Goal: Information Seeking & Learning: Learn about a topic

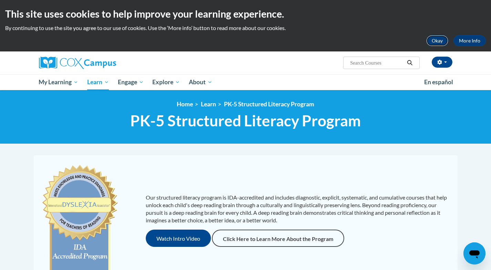
click at [438, 42] on button "Okay" at bounding box center [438, 40] width 22 height 11
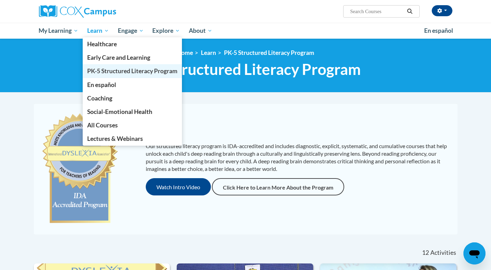
click at [99, 73] on span "PK-5 Structured Literacy Program" at bounding box center [132, 70] width 90 height 7
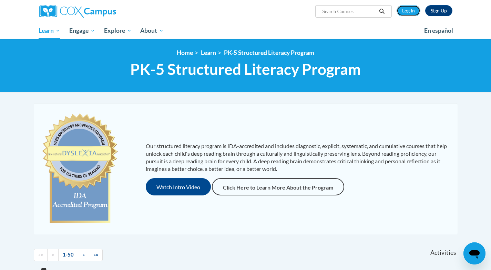
click at [407, 11] on link "Log In" at bounding box center [409, 10] width 24 height 11
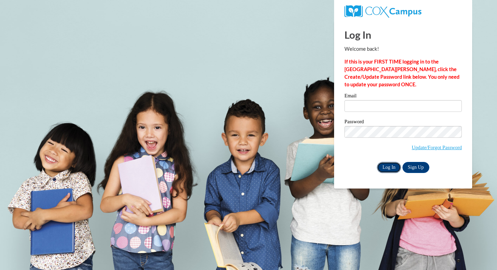
click at [387, 167] on input "Log In" at bounding box center [389, 167] width 24 height 11
type input "[EMAIL_ADDRESS][DOMAIN_NAME]"
click at [387, 167] on input "Log In" at bounding box center [389, 167] width 24 height 11
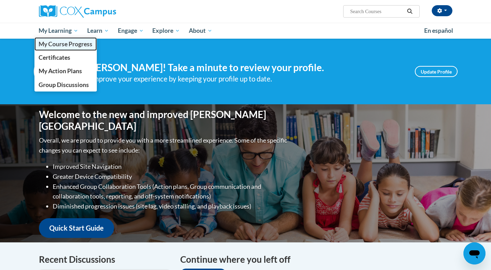
click at [64, 42] on span "My Course Progress" at bounding box center [66, 43] width 54 height 7
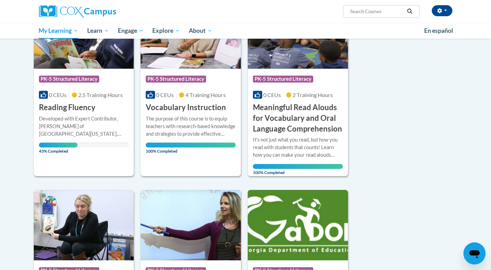
scroll to position [125, 0]
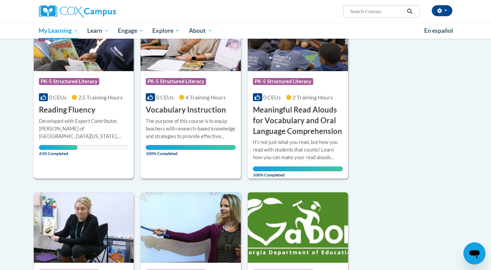
click at [70, 114] on h3 "Reading Fluency" at bounding box center [67, 109] width 57 height 11
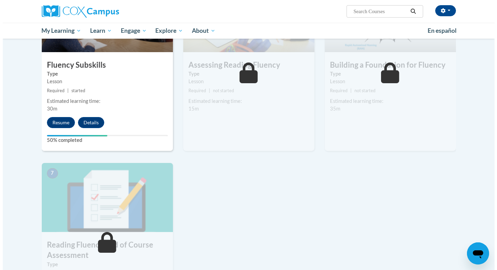
scroll to position [367, 0]
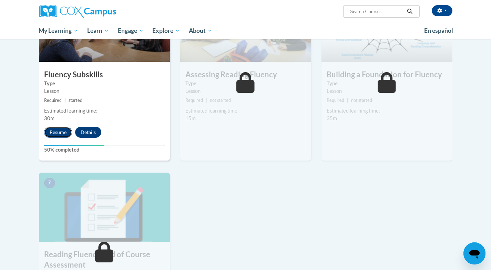
click at [55, 132] on button "Resume" at bounding box center [58, 132] width 28 height 11
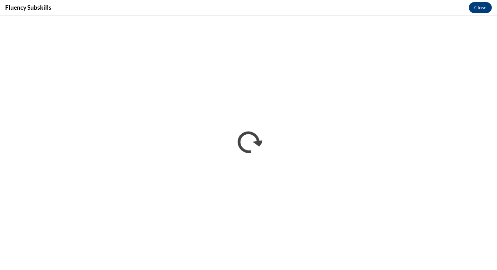
scroll to position [0, 0]
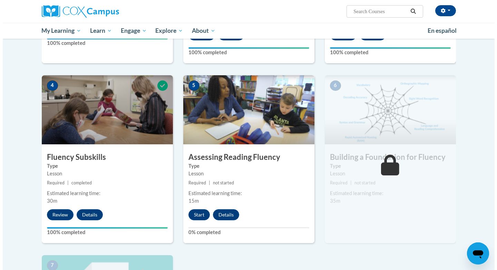
scroll to position [285, 0]
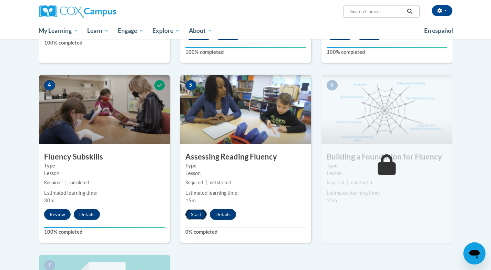
click at [198, 214] on button "Start" at bounding box center [195, 214] width 21 height 11
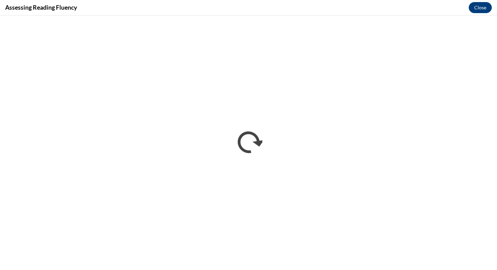
scroll to position [0, 0]
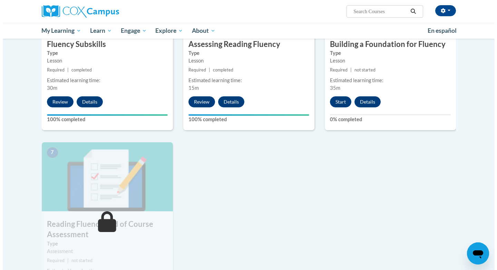
scroll to position [359, 0]
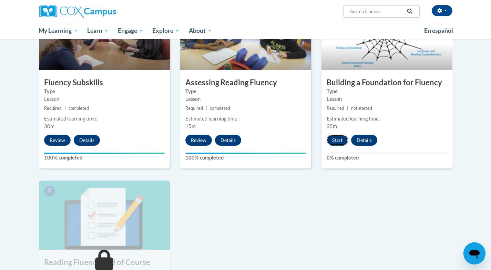
click at [337, 142] on button "Start" at bounding box center [337, 139] width 21 height 11
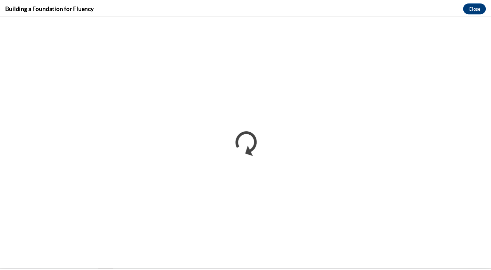
scroll to position [0, 0]
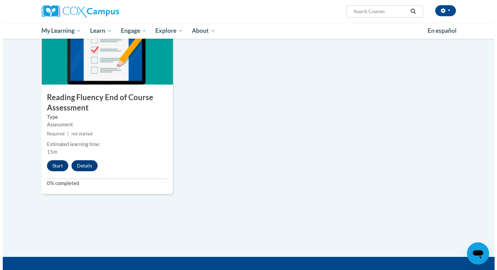
scroll to position [523, 0]
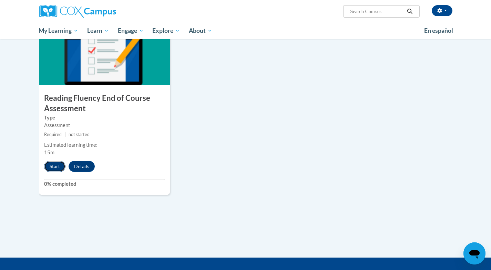
click at [54, 167] on button "Start" at bounding box center [54, 166] width 21 height 11
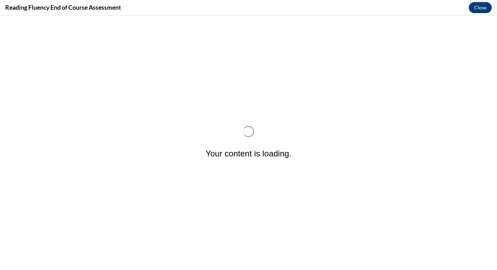
scroll to position [0, 0]
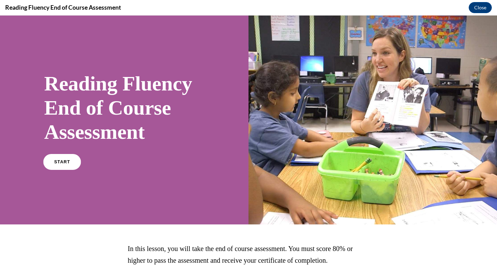
click at [59, 158] on link "START" at bounding box center [62, 162] width 38 height 16
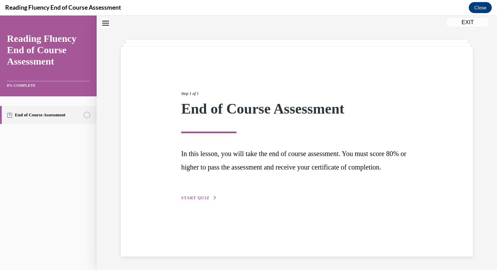
scroll to position [22, 0]
click at [194, 200] on span "START QUIZ" at bounding box center [195, 197] width 28 height 5
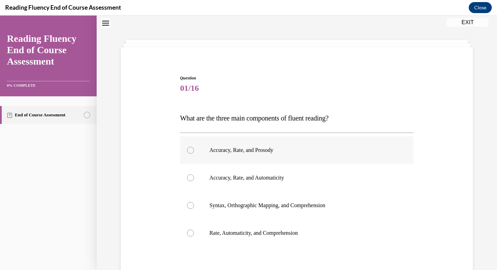
click at [189, 151] on div at bounding box center [190, 150] width 7 height 7
click at [189, 151] on input "Accuracy, Rate, and Prosody" at bounding box center [190, 150] width 7 height 7
radio input "true"
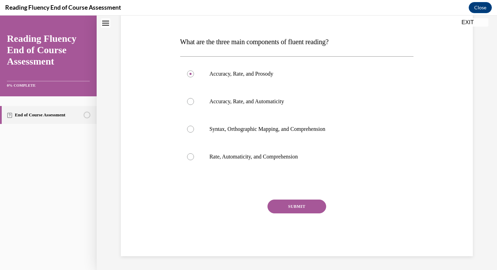
click at [297, 205] on button "SUBMIT" at bounding box center [296, 206] width 59 height 14
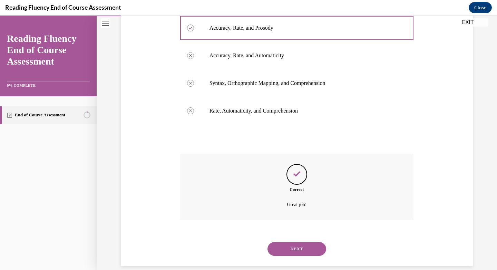
scroll to position [153, 0]
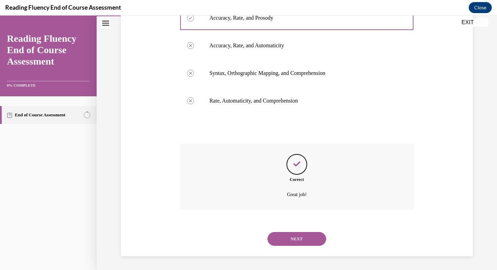
click at [289, 243] on button "NEXT" at bounding box center [296, 239] width 59 height 14
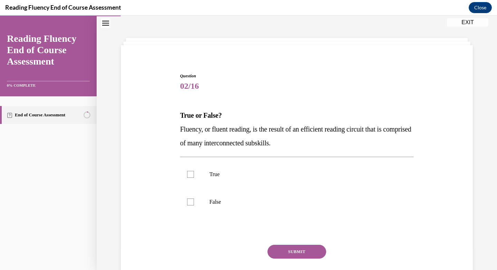
scroll to position [21, 0]
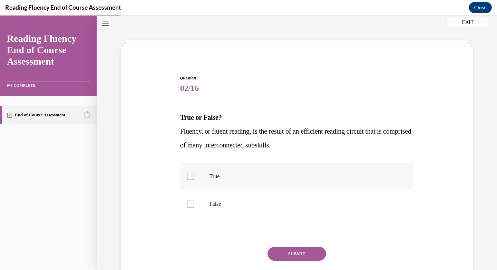
click at [187, 173] on div at bounding box center [190, 176] width 7 height 7
click at [187, 173] on input "True" at bounding box center [190, 176] width 7 height 7
checkbox input "true"
click at [307, 255] on button "SUBMIT" at bounding box center [296, 254] width 59 height 14
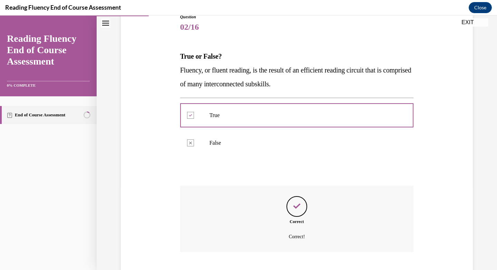
scroll to position [124, 0]
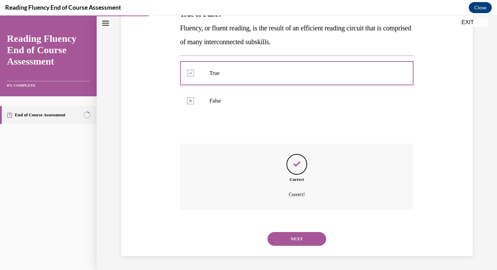
click at [296, 238] on button "NEXT" at bounding box center [296, 239] width 59 height 14
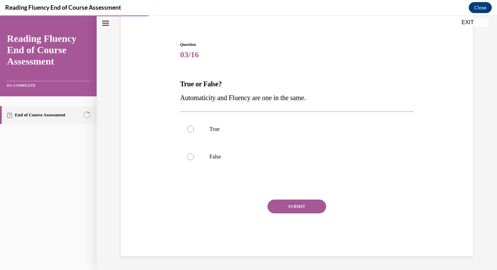
scroll to position [21, 0]
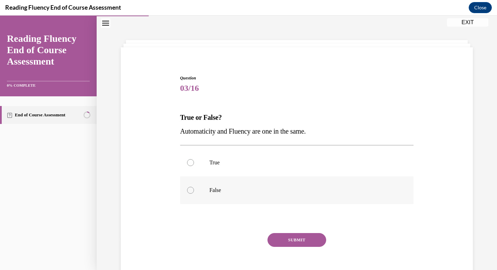
click at [189, 192] on div at bounding box center [190, 190] width 7 height 7
click at [189, 192] on input "False" at bounding box center [190, 190] width 7 height 7
radio input "true"
click at [293, 235] on button "SUBMIT" at bounding box center [296, 240] width 59 height 14
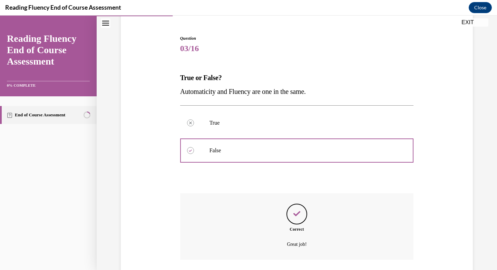
scroll to position [110, 0]
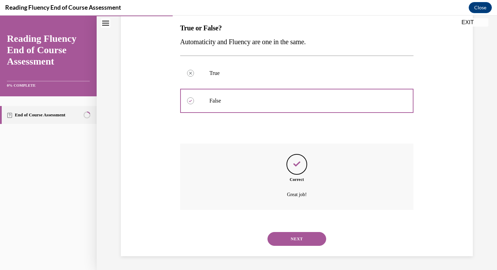
click at [291, 242] on button "NEXT" at bounding box center [296, 239] width 59 height 14
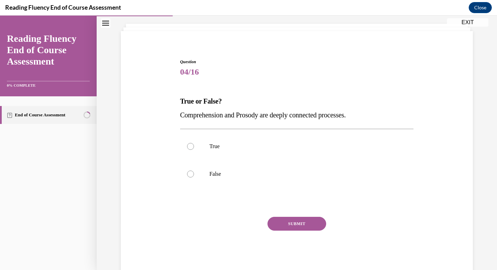
scroll to position [21, 0]
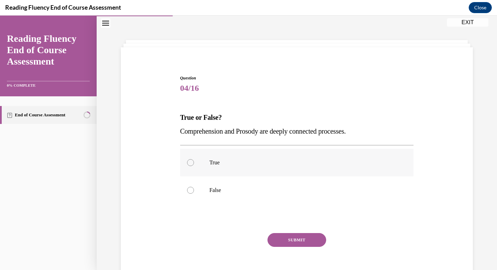
click at [213, 163] on p "True" at bounding box center [302, 162] width 187 height 7
click at [194, 163] on input "True" at bounding box center [190, 162] width 7 height 7
radio input "true"
click at [304, 239] on button "SUBMIT" at bounding box center [296, 240] width 59 height 14
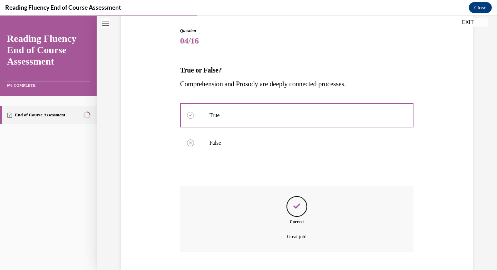
scroll to position [110, 0]
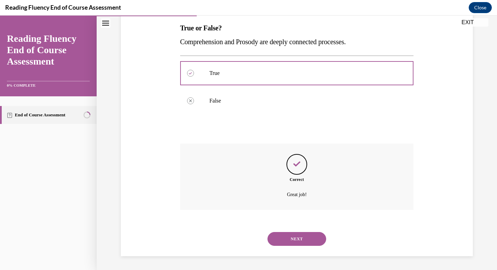
click at [301, 234] on button "NEXT" at bounding box center [296, 239] width 59 height 14
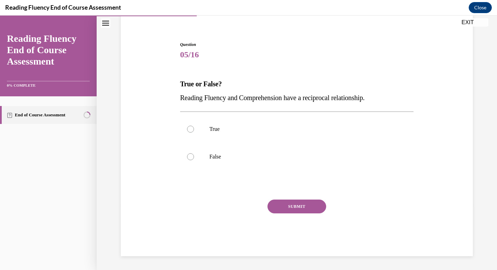
scroll to position [21, 0]
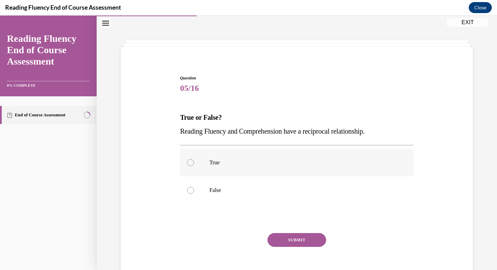
click at [190, 165] on label "True" at bounding box center [296, 163] width 233 height 28
click at [190, 165] on input "True" at bounding box center [190, 162] width 7 height 7
radio input "true"
click at [295, 242] on button "SUBMIT" at bounding box center [296, 240] width 59 height 14
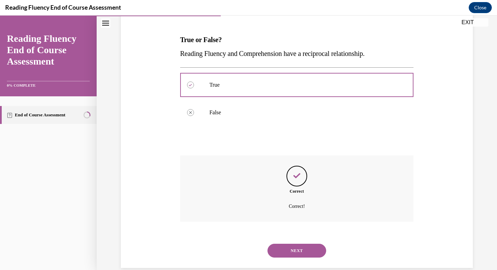
scroll to position [110, 0]
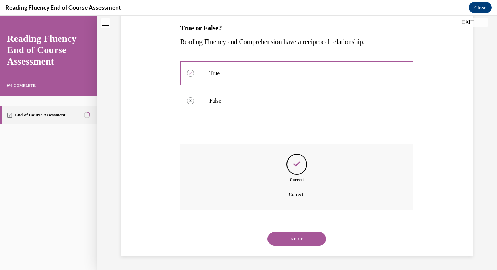
click at [287, 247] on div "NEXT" at bounding box center [296, 239] width 233 height 28
click at [294, 240] on button "NEXT" at bounding box center [296, 239] width 59 height 14
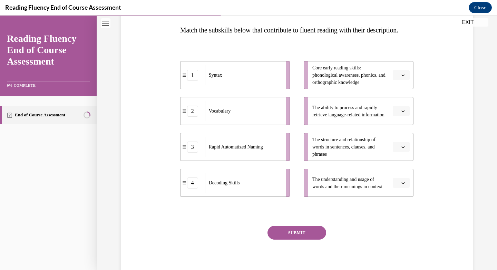
scroll to position [107, 0]
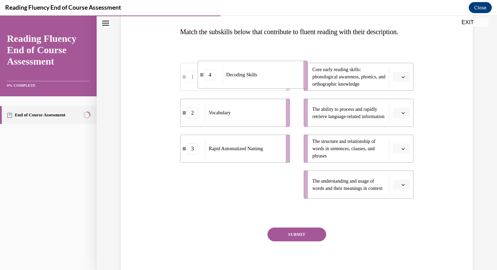
drag, startPoint x: 184, startPoint y: 198, endPoint x: 201, endPoint y: 86, distance: 113.0
click at [204, 80] on div "4" at bounding box center [209, 74] width 11 height 11
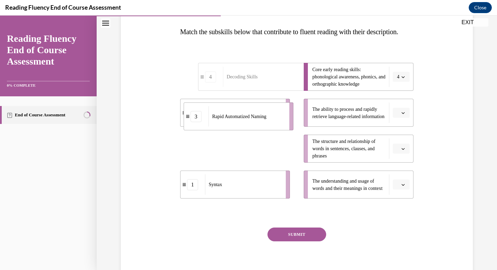
drag, startPoint x: 220, startPoint y: 165, endPoint x: 224, endPoint y: 130, distance: 35.1
click at [224, 119] on span "Rapid Automatized Naming" at bounding box center [239, 116] width 54 height 5
drag, startPoint x: 237, startPoint y: 195, endPoint x: 243, endPoint y: 158, distance: 37.8
click at [243, 157] on div "Syntax" at bounding box center [249, 147] width 76 height 20
drag, startPoint x: 241, startPoint y: 163, endPoint x: 246, endPoint y: 133, distance: 30.0
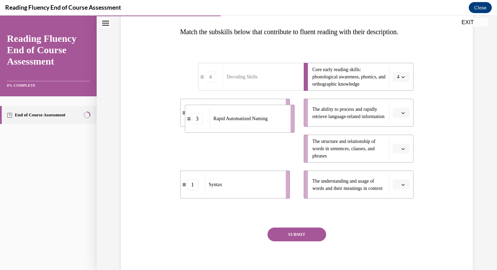
click at [246, 121] on span "Rapid Automatized Naming" at bounding box center [240, 118] width 54 height 5
drag, startPoint x: 234, startPoint y: 163, endPoint x: 239, endPoint y: 117, distance: 46.0
click at [239, 105] on span "Rapid Automatized Naming" at bounding box center [240, 102] width 54 height 5
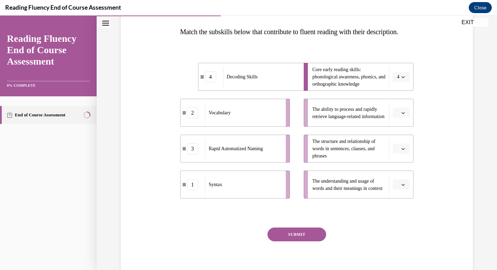
click at [205, 82] on div "4" at bounding box center [210, 76] width 11 height 11
drag, startPoint x: 203, startPoint y: 91, endPoint x: 188, endPoint y: 204, distance: 113.8
click at [191, 194] on div "4" at bounding box center [196, 188] width 11 height 11
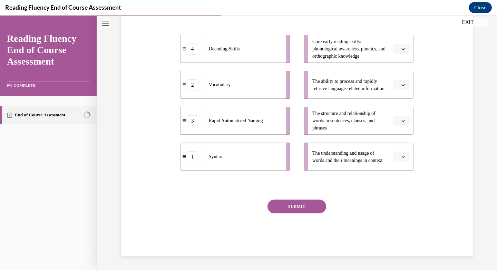
click at [288, 201] on button "SUBMIT" at bounding box center [296, 206] width 59 height 14
click at [400, 44] on button "button" at bounding box center [400, 49] width 17 height 10
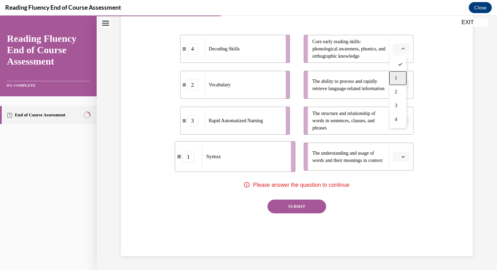
click at [397, 79] on span "1" at bounding box center [395, 78] width 2 height 6
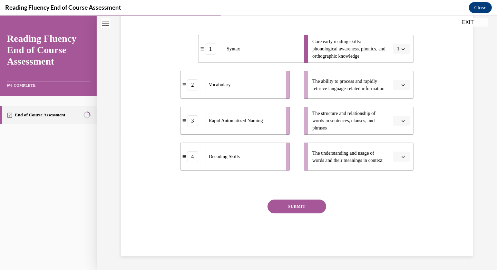
click at [403, 84] on button "button" at bounding box center [400, 85] width 17 height 10
click at [393, 127] on div "2" at bounding box center [397, 128] width 17 height 14
click at [401, 120] on icon "button" at bounding box center [402, 120] width 3 height 3
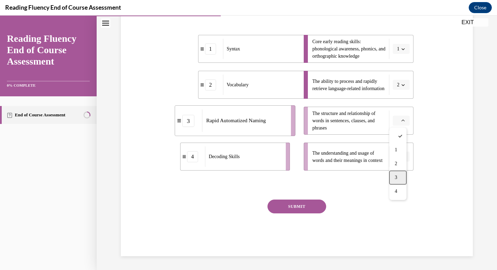
click at [395, 178] on span "3" at bounding box center [395, 177] width 2 height 6
click at [400, 153] on button "button" at bounding box center [400, 156] width 17 height 10
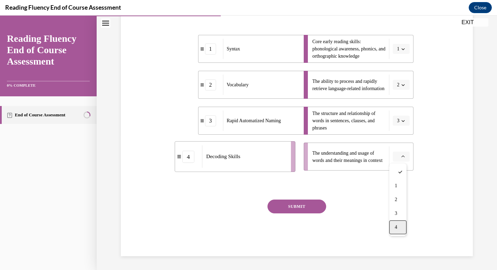
click at [398, 225] on div "4" at bounding box center [397, 227] width 17 height 14
click at [287, 203] on button "SUBMIT" at bounding box center [296, 206] width 59 height 14
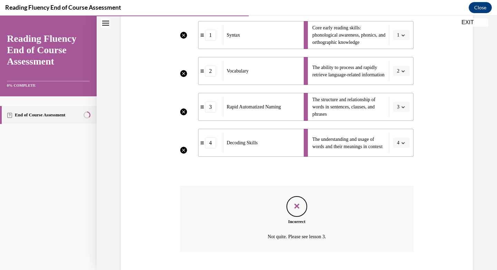
scroll to position [204, 0]
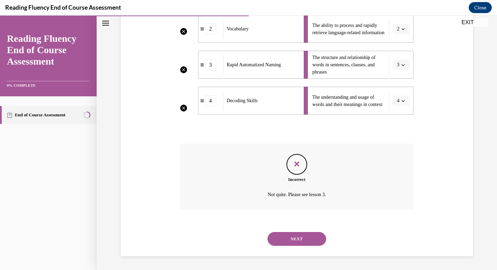
click at [295, 239] on button "NEXT" at bounding box center [296, 239] width 59 height 14
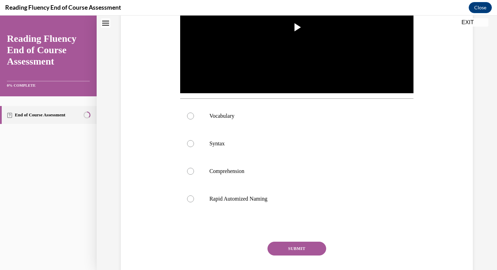
scroll to position [0, 0]
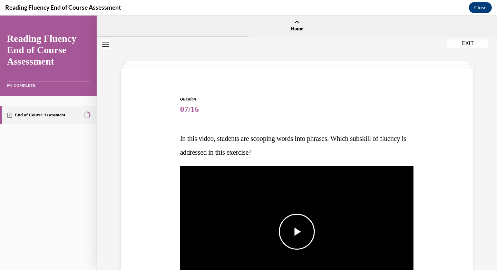
click at [297, 231] on span "Video player" at bounding box center [297, 231] width 0 height 0
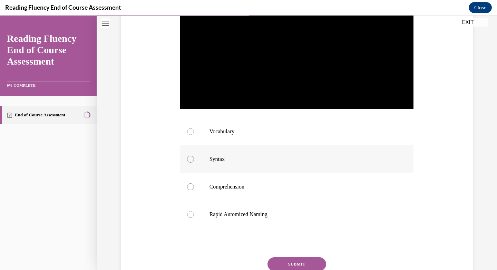
scroll to position [191, 0]
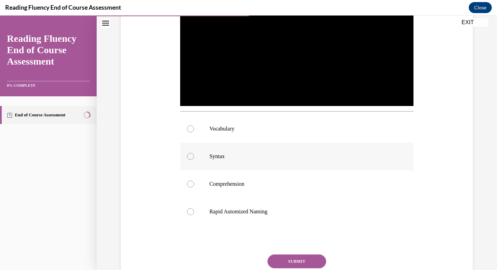
click at [187, 154] on div at bounding box center [190, 156] width 7 height 7
click at [187, 154] on input "Syntax" at bounding box center [190, 156] width 7 height 7
radio input "true"
click at [293, 261] on button "SUBMIT" at bounding box center [296, 261] width 59 height 14
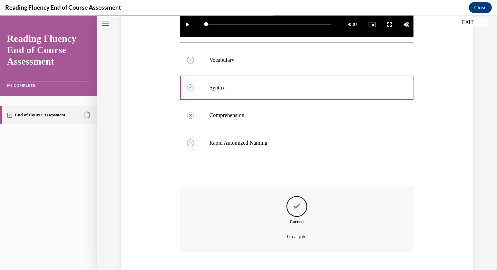
scroll to position [302, 0]
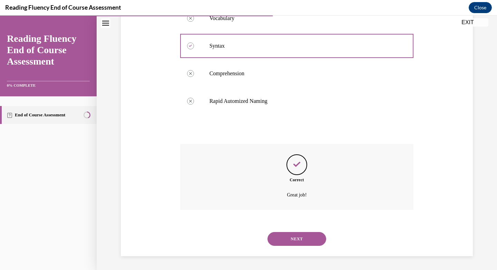
click at [294, 236] on button "NEXT" at bounding box center [296, 239] width 59 height 14
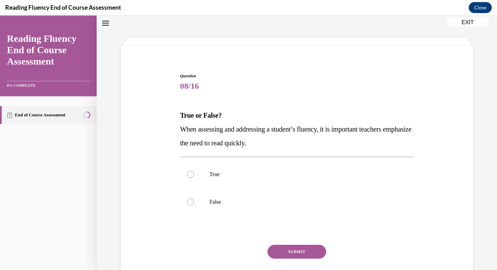
scroll to position [21, 0]
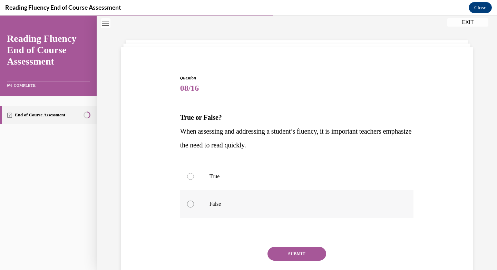
click at [208, 211] on label "False" at bounding box center [296, 204] width 233 height 28
click at [194, 207] on input "False" at bounding box center [190, 203] width 7 height 7
radio input "true"
click at [301, 256] on button "SUBMIT" at bounding box center [296, 254] width 59 height 14
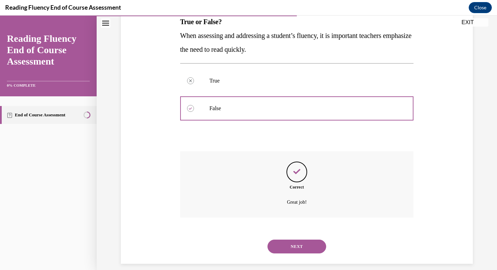
scroll to position [124, 0]
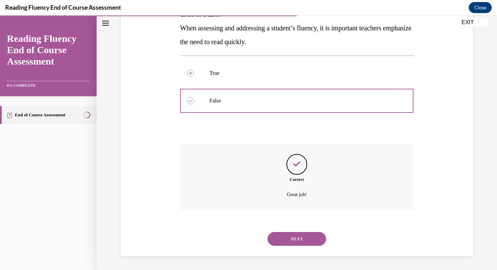
click at [298, 237] on button "NEXT" at bounding box center [296, 239] width 59 height 14
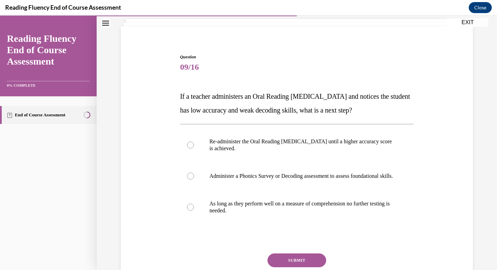
scroll to position [52, 0]
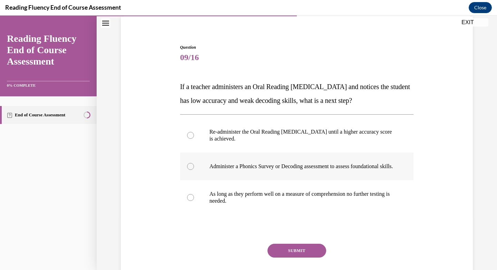
click at [196, 170] on label "Administer a Phonics Survey or Decoding assessment to assess foundational skill…" at bounding box center [296, 166] width 233 height 28
click at [194, 170] on input "Administer a Phonics Survey or Decoding assessment to assess foundational skill…" at bounding box center [190, 166] width 7 height 7
radio input "true"
click at [302, 257] on button "SUBMIT" at bounding box center [296, 250] width 59 height 14
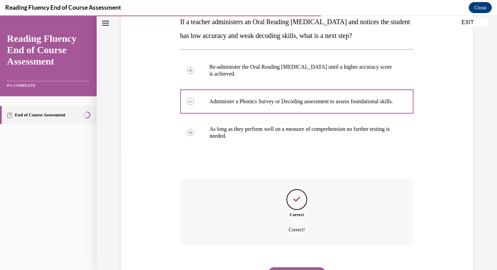
scroll to position [159, 0]
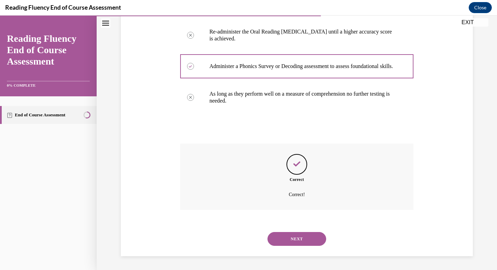
click at [299, 235] on button "NEXT" at bounding box center [296, 239] width 59 height 14
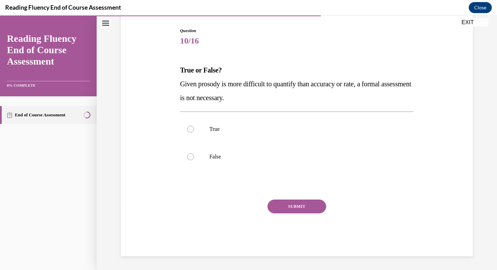
scroll to position [21, 0]
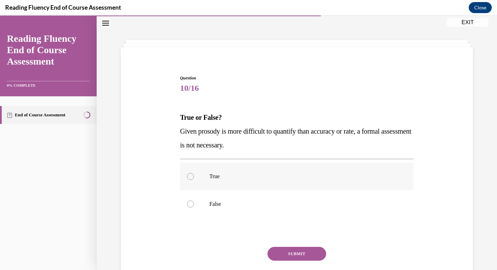
click at [189, 176] on div at bounding box center [190, 176] width 7 height 7
click at [189, 176] on input "True" at bounding box center [190, 176] width 7 height 7
radio input "true"
click at [296, 252] on button "SUBMIT" at bounding box center [296, 254] width 59 height 14
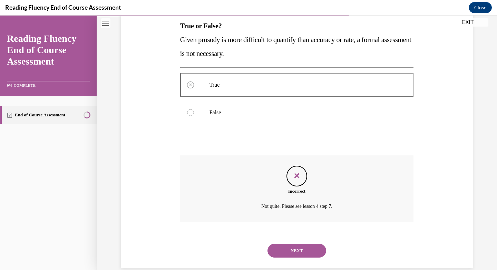
scroll to position [124, 0]
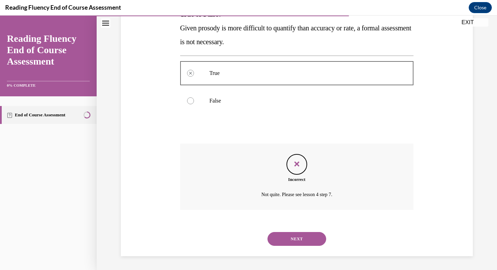
click at [281, 235] on button "NEXT" at bounding box center [296, 239] width 59 height 14
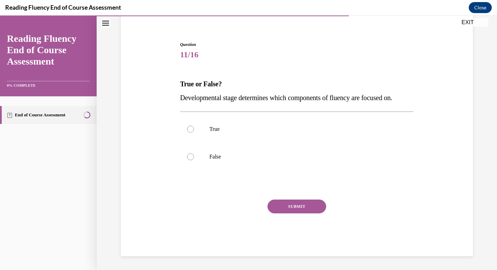
scroll to position [21, 0]
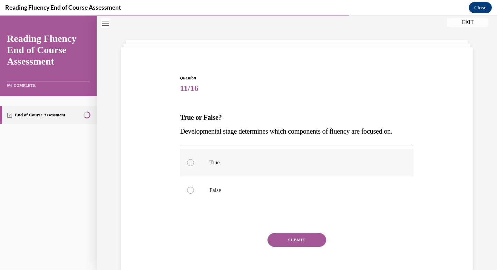
click at [187, 162] on div at bounding box center [190, 162] width 7 height 7
click at [187, 162] on input "True" at bounding box center [190, 162] width 7 height 7
radio input "true"
click at [302, 239] on button "SUBMIT" at bounding box center [296, 240] width 59 height 14
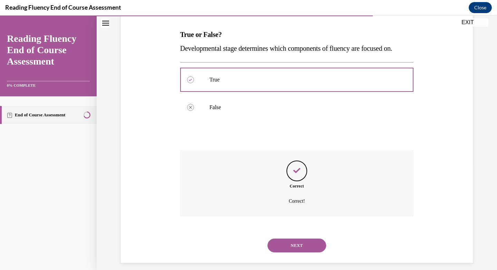
scroll to position [110, 0]
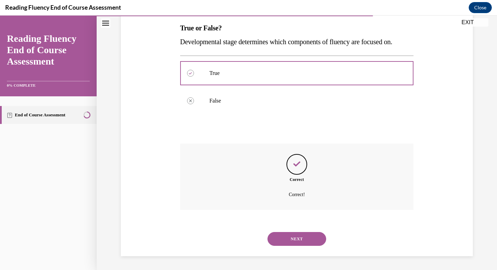
click at [301, 237] on button "NEXT" at bounding box center [296, 239] width 59 height 14
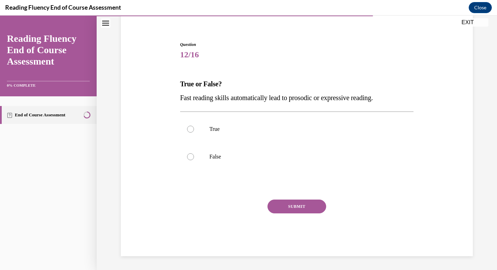
scroll to position [21, 0]
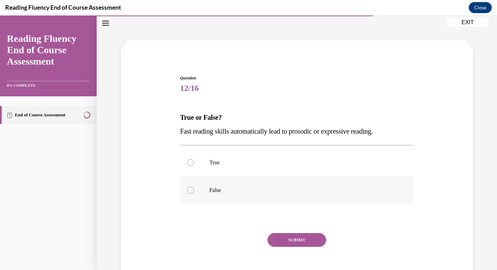
click at [189, 197] on label "False" at bounding box center [296, 190] width 233 height 28
click at [189, 193] on input "False" at bounding box center [190, 190] width 7 height 7
radio input "true"
click at [299, 238] on button "SUBMIT" at bounding box center [296, 240] width 59 height 14
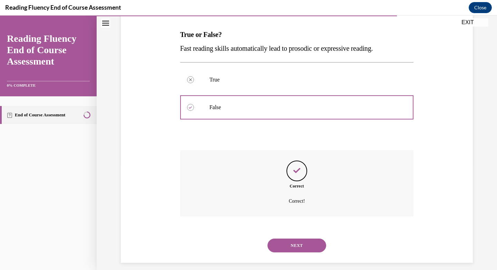
scroll to position [110, 0]
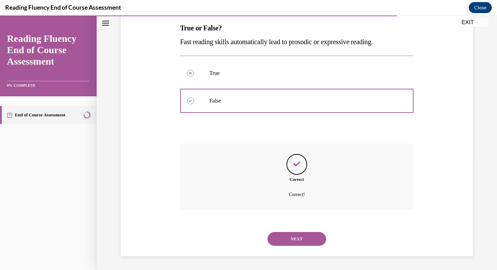
click at [298, 243] on button "NEXT" at bounding box center [296, 239] width 59 height 14
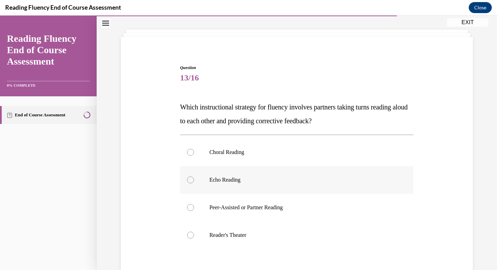
scroll to position [31, 0]
click at [190, 207] on div at bounding box center [190, 207] width 7 height 7
click at [190, 207] on input "Peer-Assisted or Partner Reading" at bounding box center [190, 207] width 7 height 7
radio input "true"
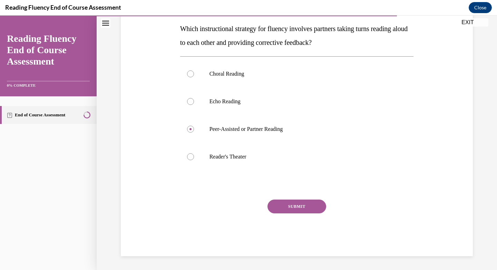
click at [301, 209] on button "SUBMIT" at bounding box center [296, 206] width 59 height 14
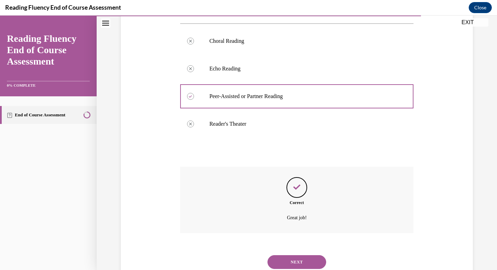
scroll to position [166, 0]
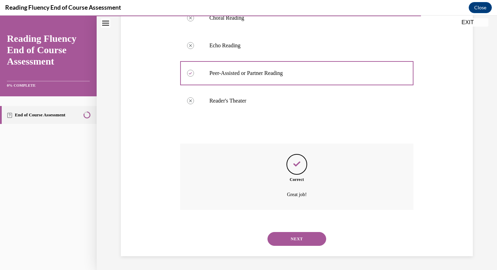
click at [304, 239] on button "NEXT" at bounding box center [296, 239] width 59 height 14
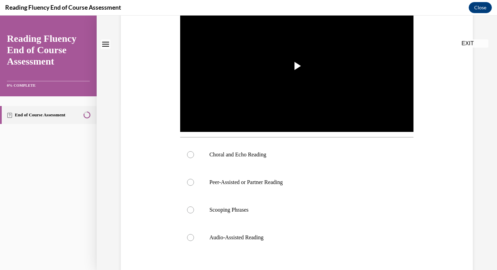
scroll to position [0, 0]
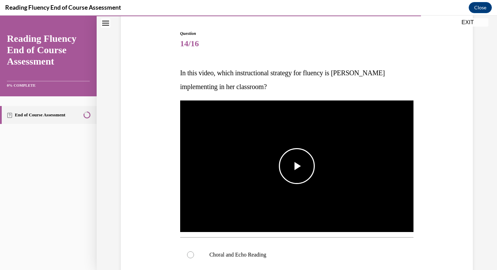
click at [297, 166] on span "Video player" at bounding box center [297, 166] width 0 height 0
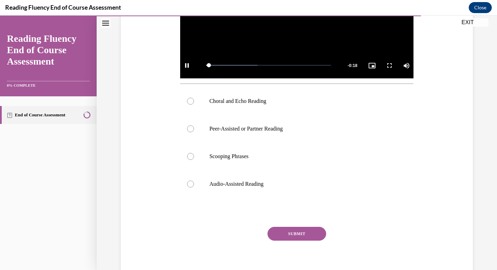
scroll to position [228, 0]
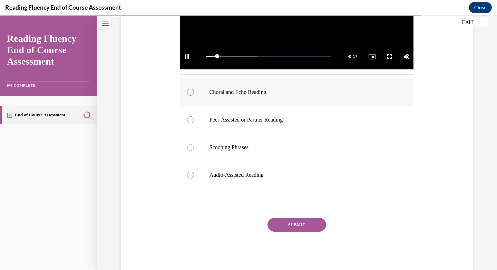
click at [189, 90] on div at bounding box center [190, 92] width 7 height 7
click at [189, 90] on input "Choral and Echo Reading" at bounding box center [190, 92] width 7 height 7
radio input "true"
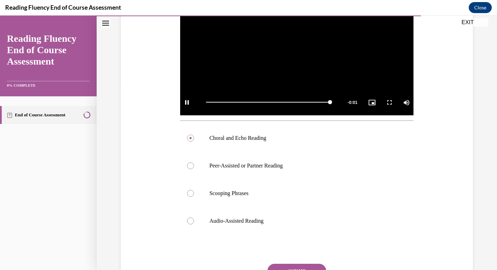
scroll to position [246, 0]
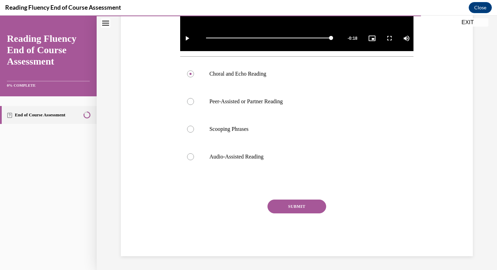
click at [302, 213] on button "SUBMIT" at bounding box center [296, 206] width 59 height 14
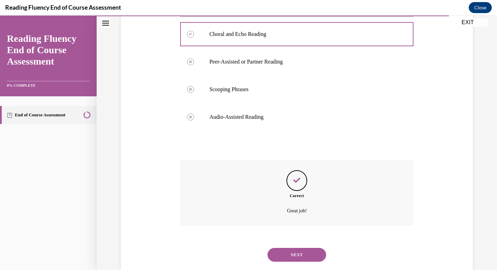
scroll to position [302, 0]
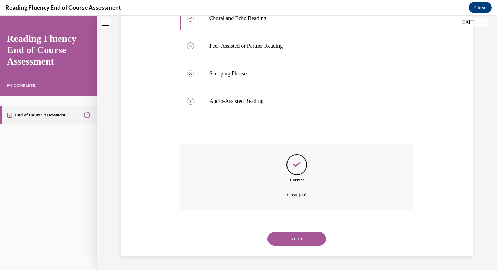
click at [302, 238] on button "NEXT" at bounding box center [296, 239] width 59 height 14
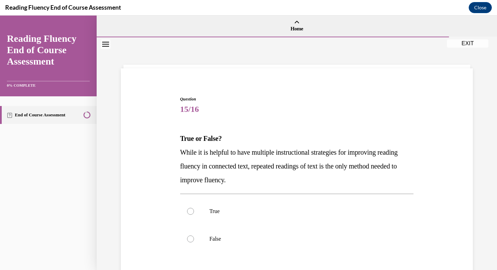
scroll to position [82, 0]
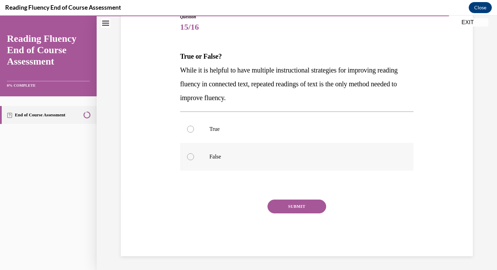
click at [191, 155] on label "False" at bounding box center [296, 157] width 233 height 28
click at [191, 155] on input "False" at bounding box center [190, 156] width 7 height 7
radio input "true"
click at [291, 204] on button "SUBMIT" at bounding box center [296, 206] width 59 height 14
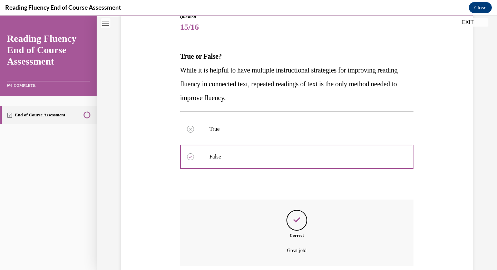
scroll to position [138, 0]
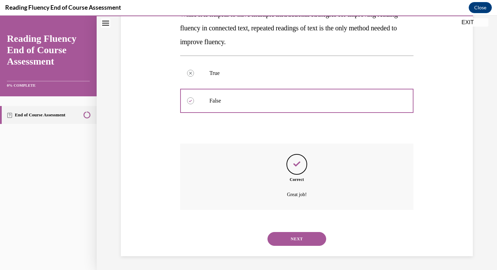
click at [295, 238] on button "NEXT" at bounding box center [296, 239] width 59 height 14
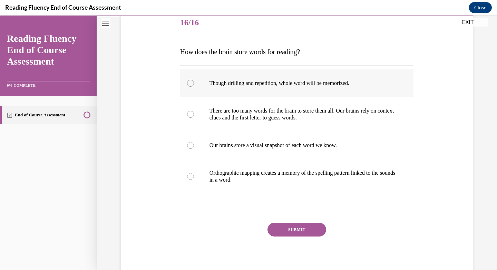
scroll to position [86, 0]
click at [187, 178] on div at bounding box center [190, 176] width 7 height 7
click at [187, 178] on input "Orthographic mapping creates a memory of the spelling pattern linked to the sou…" at bounding box center [190, 176] width 7 height 7
radio input "true"
click at [301, 231] on button "SUBMIT" at bounding box center [296, 230] width 59 height 14
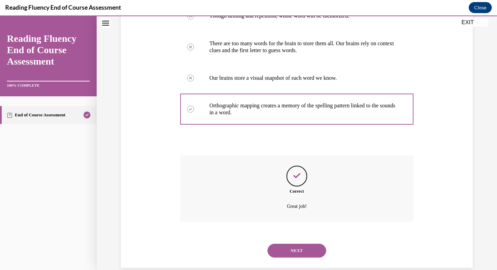
scroll to position [166, 0]
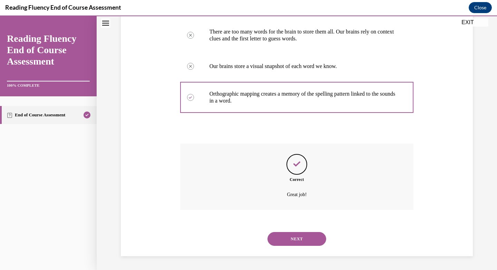
click at [291, 237] on button "NEXT" at bounding box center [296, 239] width 59 height 14
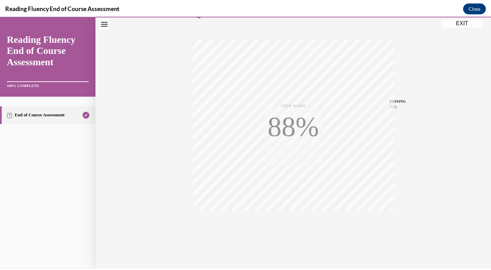
scroll to position [99, 0]
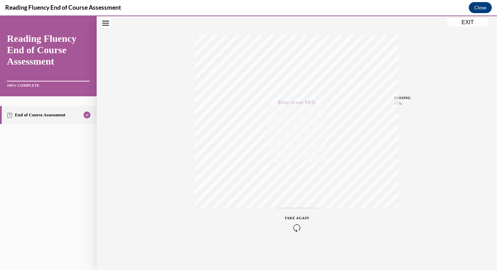
click at [463, 22] on button "EXIT" at bounding box center [467, 22] width 41 height 8
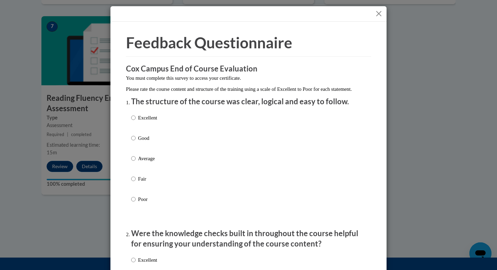
click at [376, 15] on button "Close" at bounding box center [378, 13] width 9 height 9
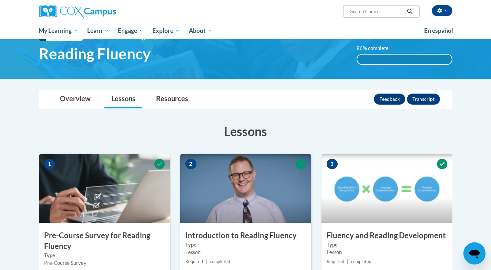
scroll to position [0, 0]
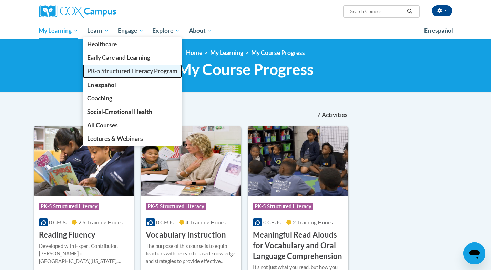
click at [94, 73] on span "PK-5 Structured Literacy Program" at bounding box center [132, 70] width 90 height 7
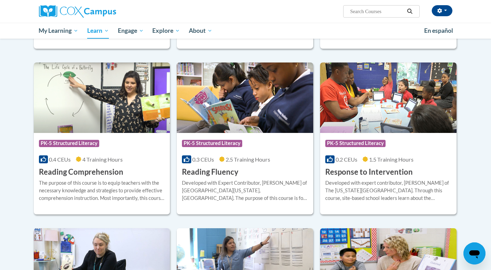
scroll to position [555, 0]
click at [112, 102] on img at bounding box center [102, 97] width 137 height 70
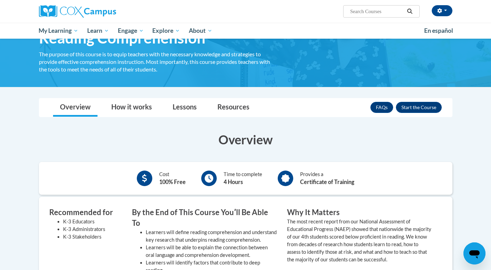
scroll to position [54, 0]
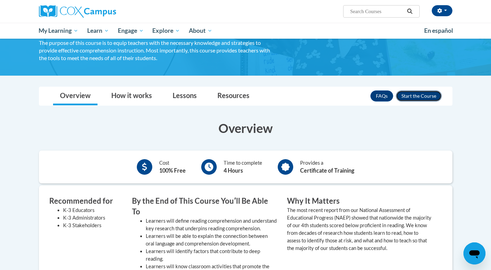
click at [426, 94] on button "Enroll" at bounding box center [419, 95] width 46 height 11
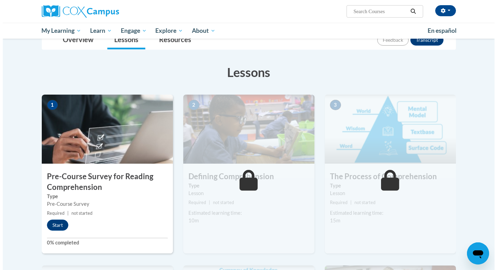
scroll to position [103, 0]
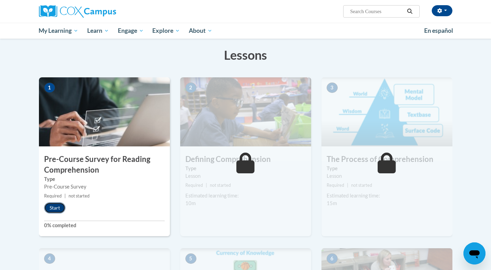
click at [51, 205] on button "Start" at bounding box center [54, 207] width 21 height 11
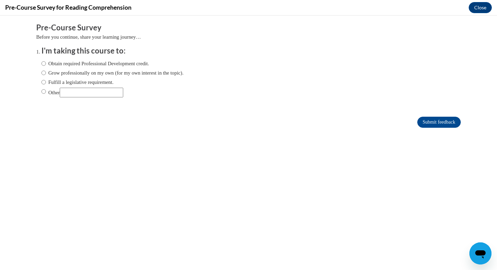
scroll to position [0, 0]
click at [41, 82] on input "Fulfill a legislative requirement." at bounding box center [43, 82] width 4 height 8
radio input "true"
click at [420, 119] on input "Submit feedback" at bounding box center [438, 122] width 43 height 11
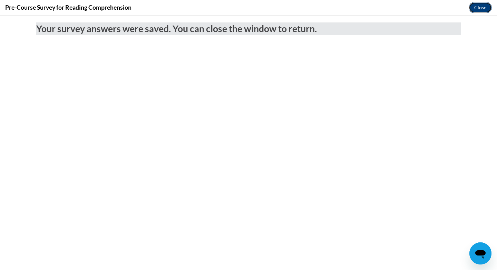
click at [485, 4] on button "Close" at bounding box center [479, 7] width 23 height 11
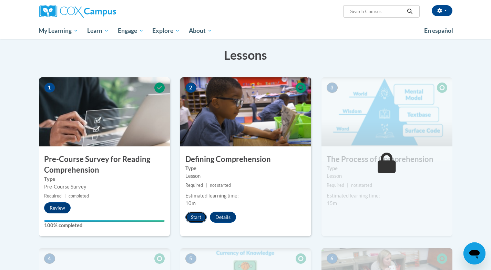
click at [195, 217] on button "Start" at bounding box center [195, 216] width 21 height 11
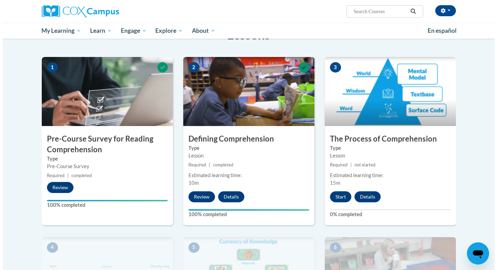
scroll to position [122, 0]
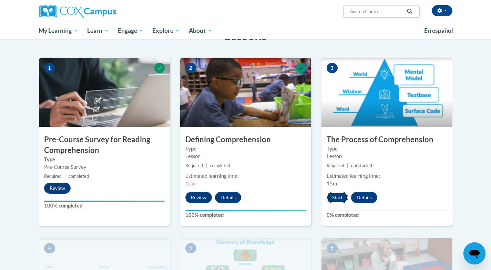
click at [337, 199] on button "Start" at bounding box center [337, 197] width 21 height 11
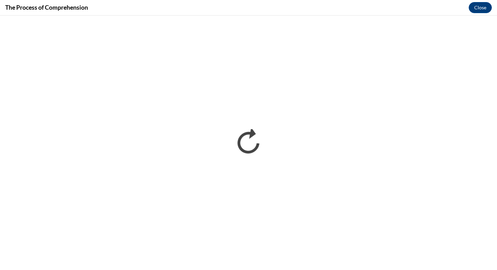
scroll to position [0, 0]
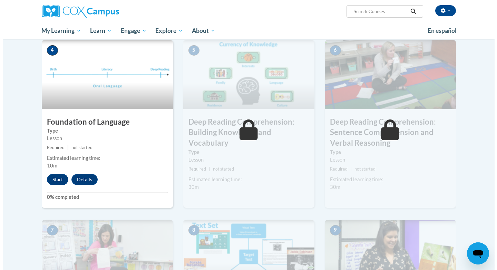
scroll to position [320, 0]
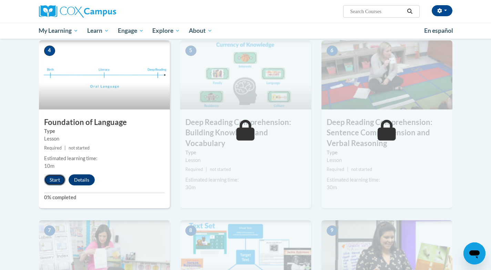
click at [62, 179] on button "Start" at bounding box center [54, 179] width 21 height 11
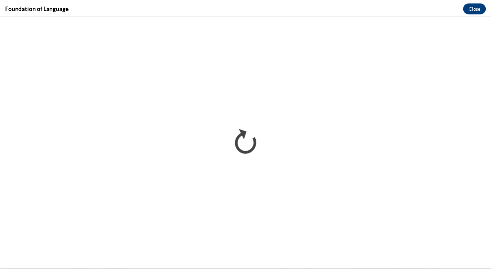
scroll to position [0, 0]
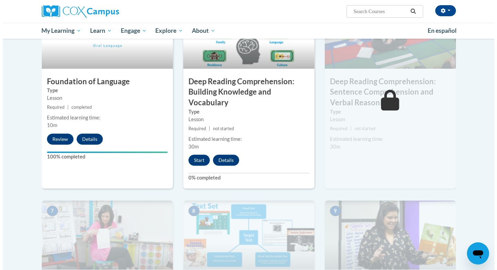
scroll to position [352, 0]
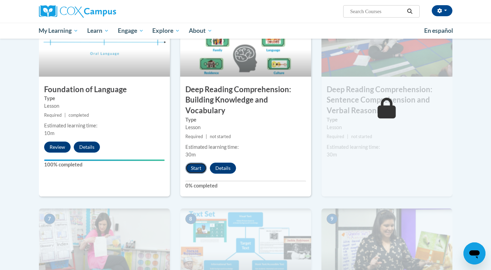
click at [199, 168] on button "Start" at bounding box center [195, 167] width 21 height 11
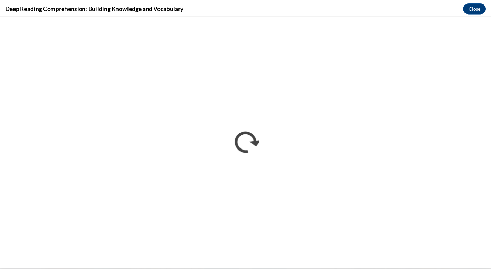
scroll to position [0, 0]
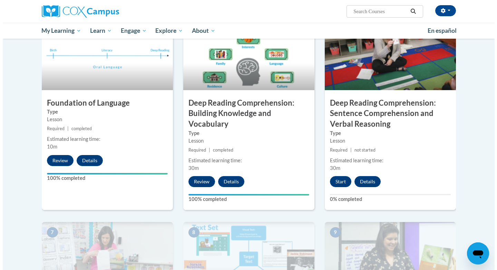
scroll to position [337, 0]
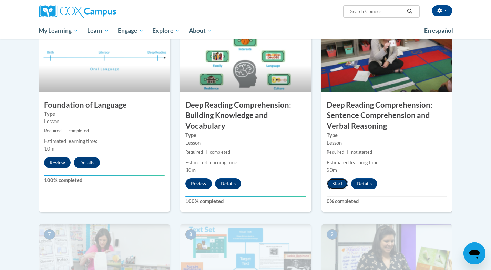
click at [341, 181] on button "Start" at bounding box center [337, 183] width 21 height 11
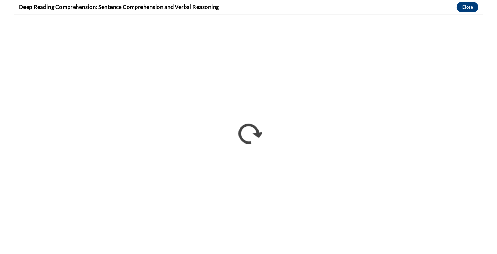
scroll to position [0, 0]
